Goal: Find specific page/section: Find specific page/section

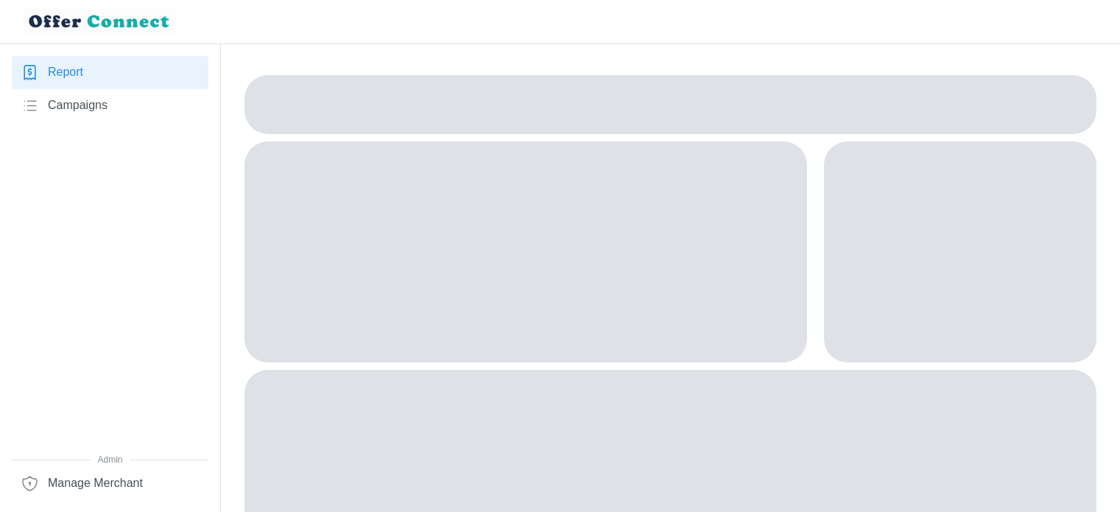
scroll to position [66, 0]
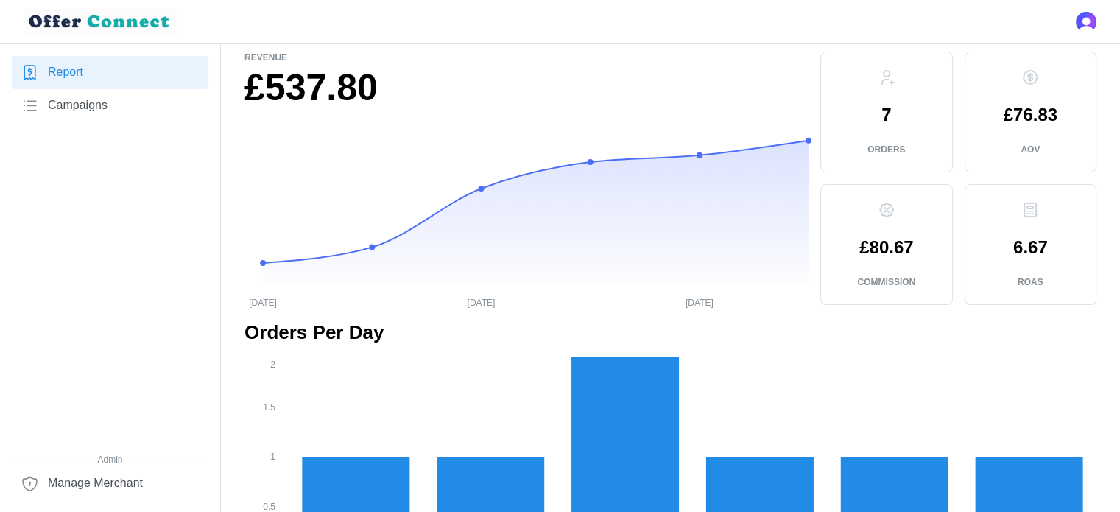
click at [69, 113] on span "Campaigns" at bounding box center [78, 105] width 60 height 18
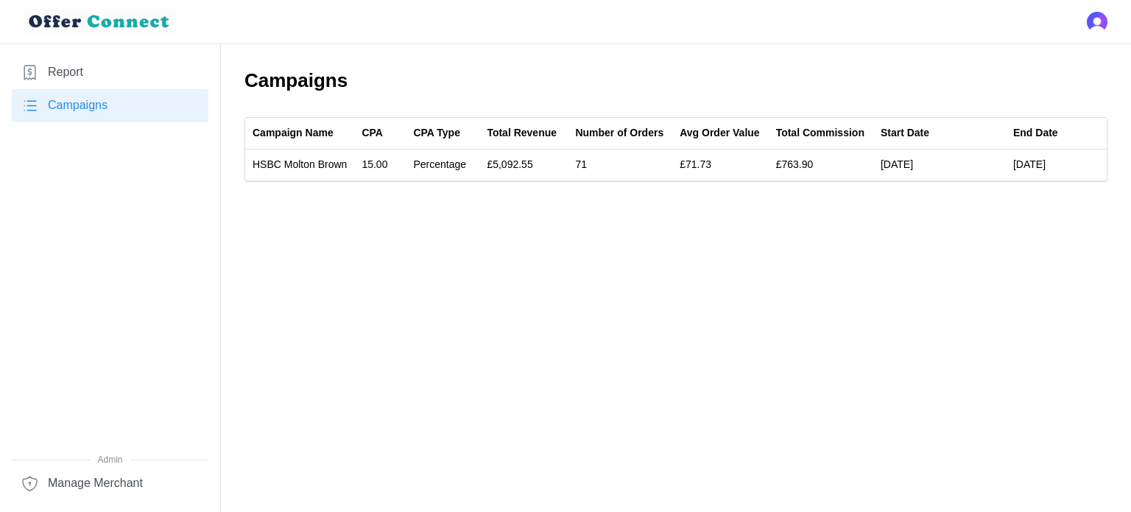
click at [77, 73] on span "Report" at bounding box center [65, 72] width 35 height 18
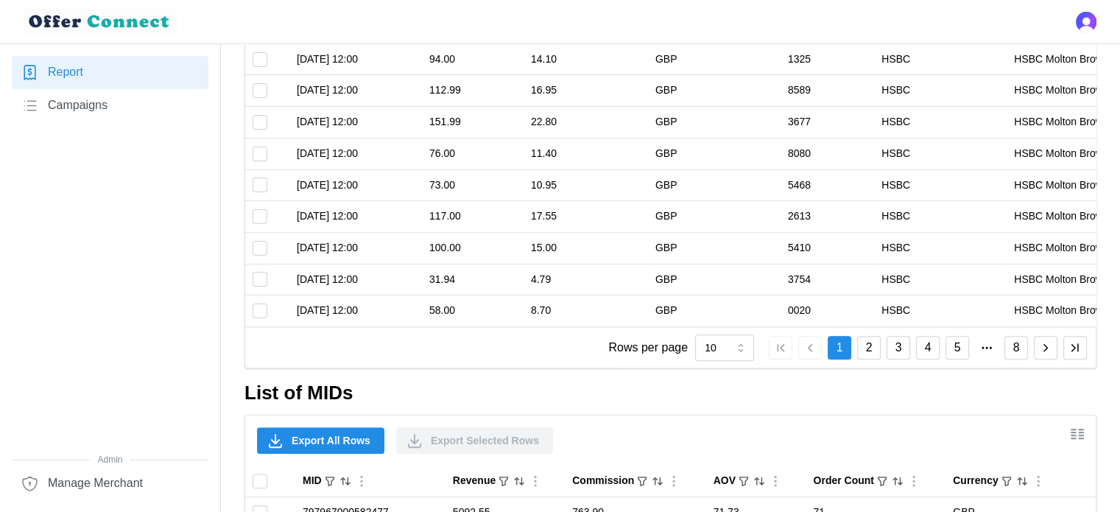
scroll to position [1145, 0]
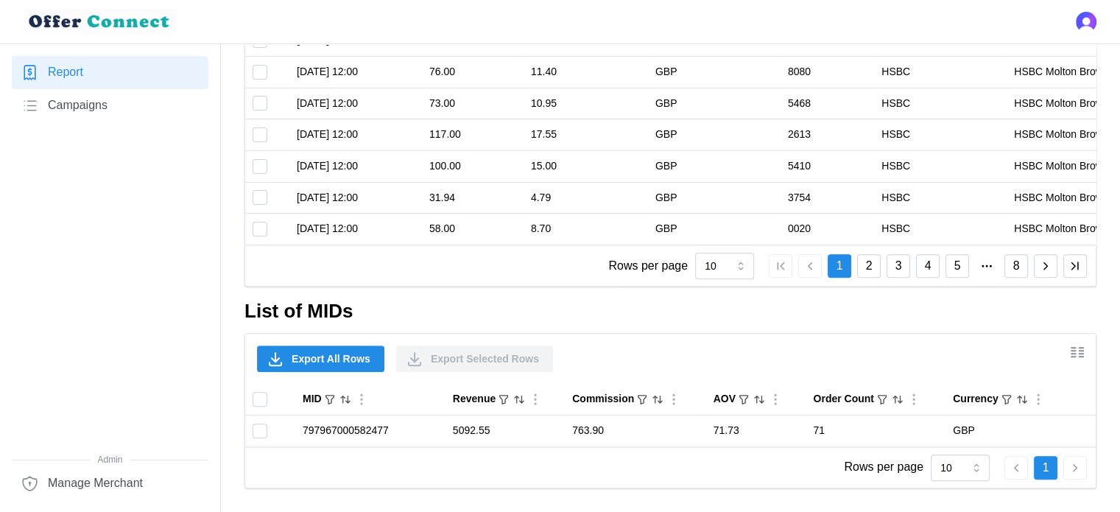
click at [1017, 266] on button "8" at bounding box center [1016, 266] width 24 height 24
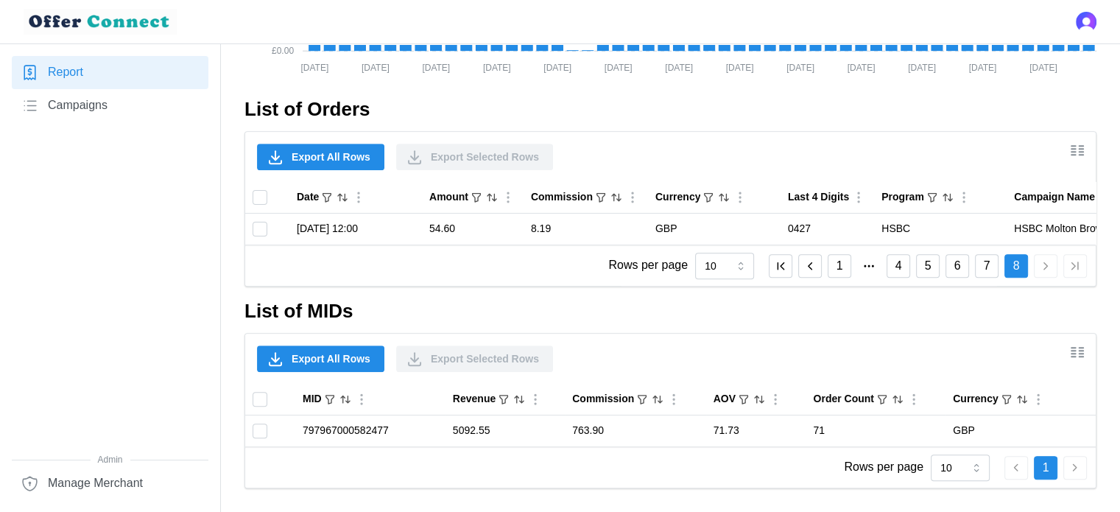
click at [986, 261] on button "7" at bounding box center [987, 266] width 24 height 24
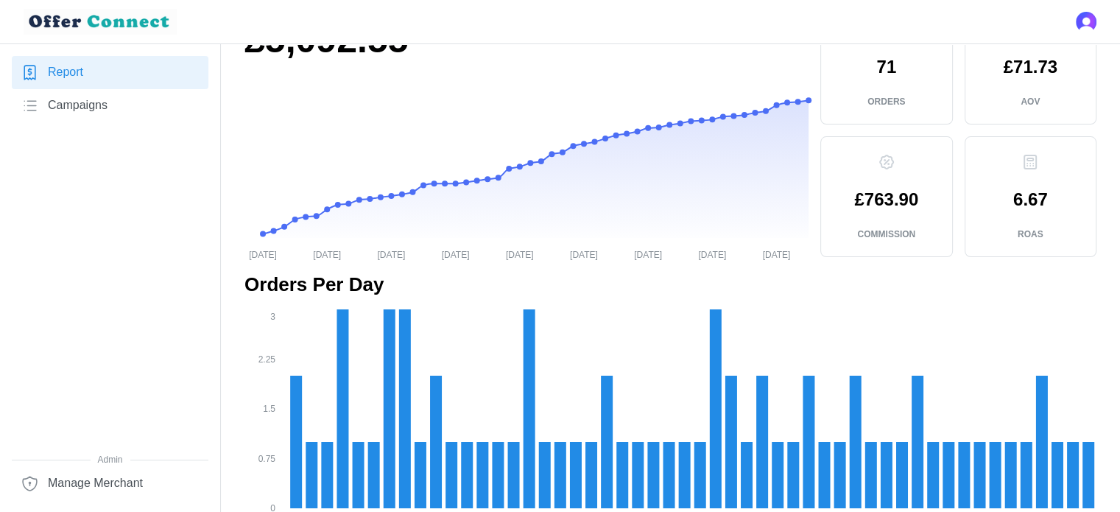
scroll to position [0, 0]
